Goal: Information Seeking & Learning: Learn about a topic

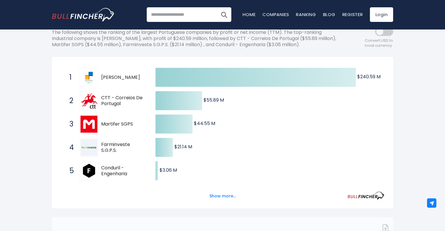
scroll to position [117, 0]
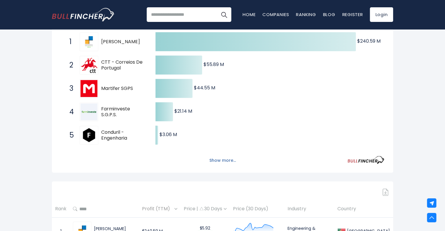
click at [223, 162] on button "Show more..." at bounding box center [223, 160] width 34 height 10
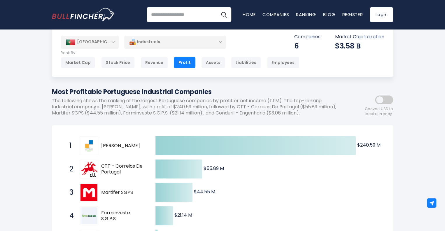
scroll to position [0, 0]
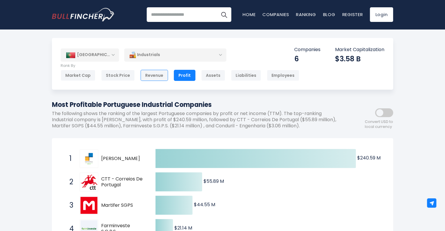
click at [162, 73] on div "Revenue" at bounding box center [153, 75] width 27 height 11
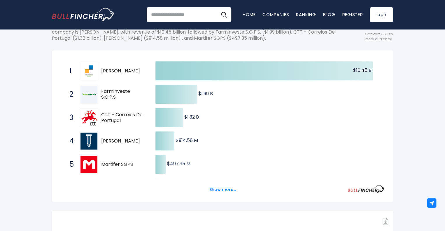
click at [219, 191] on button "Show more..." at bounding box center [223, 189] width 34 height 10
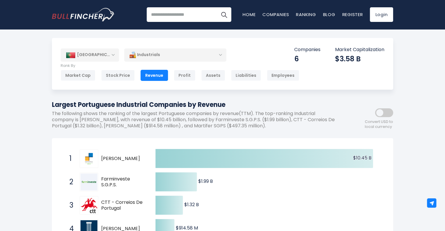
click at [198, 18] on input "search" at bounding box center [189, 14] width 85 height 15
type input "********"
click at [265, 16] on link "Companies" at bounding box center [275, 14] width 27 height 6
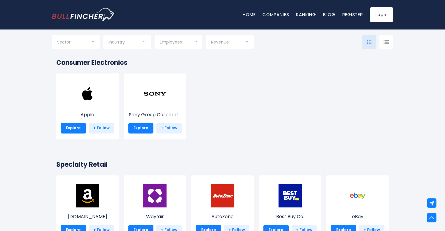
scroll to position [87, 0]
